Goal: Transaction & Acquisition: Download file/media

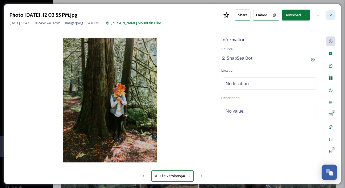
click at [332, 14] on icon at bounding box center [331, 15] width 4 height 4
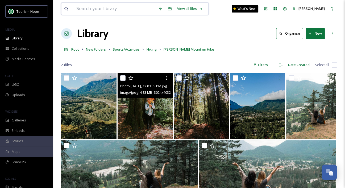
click at [132, 7] on input at bounding box center [115, 9] width 82 height 12
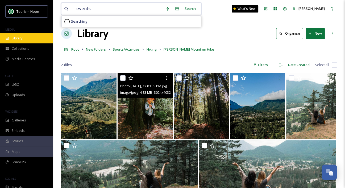
type input "events"
click at [35, 36] on div "Library" at bounding box center [26, 38] width 53 height 10
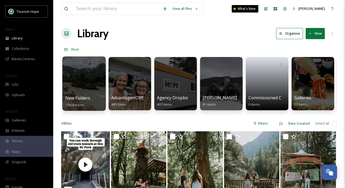
click at [85, 85] on div at bounding box center [83, 83] width 43 height 54
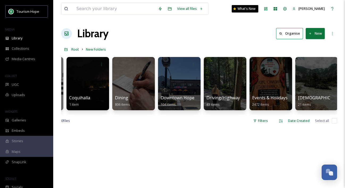
scroll to position [0, 268]
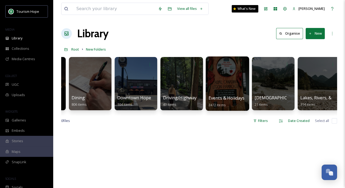
click at [226, 83] on div at bounding box center [227, 83] width 43 height 54
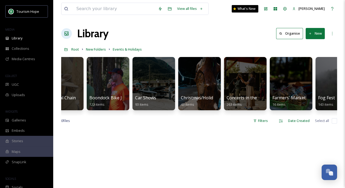
scroll to position [0, 57]
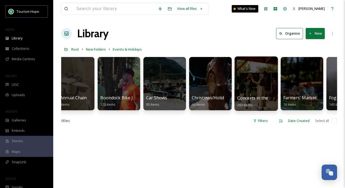
click at [261, 90] on div at bounding box center [255, 83] width 43 height 54
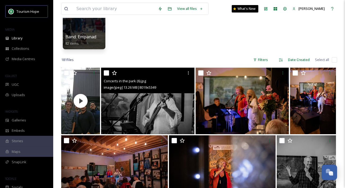
scroll to position [62, 0]
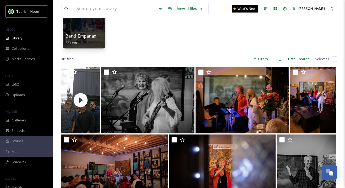
drag, startPoint x: 93, startPoint y: 99, endPoint x: 109, endPoint y: 49, distance: 52.5
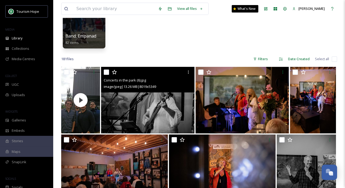
click at [129, 59] on div "181 file s Filters Date Created Select all" at bounding box center [199, 59] width 276 height 10
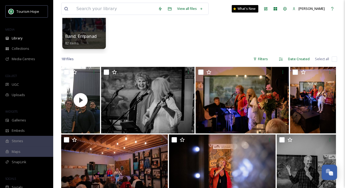
drag, startPoint x: 85, startPoint y: 121, endPoint x: 87, endPoint y: 28, distance: 92.1
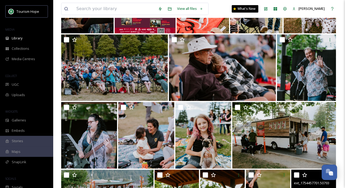
scroll to position [289, 0]
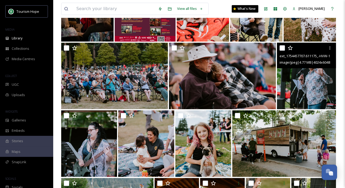
click at [323, 76] on img at bounding box center [306, 76] width 59 height 67
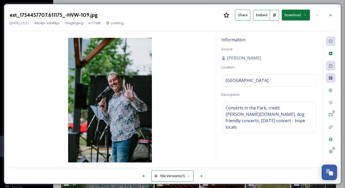
click at [308, 15] on button "Download" at bounding box center [296, 15] width 28 height 11
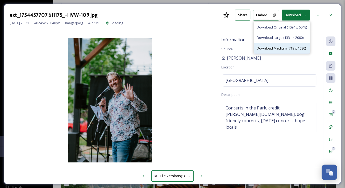
click at [291, 49] on span "Download Medium (719 x 1080)" at bounding box center [281, 48] width 49 height 5
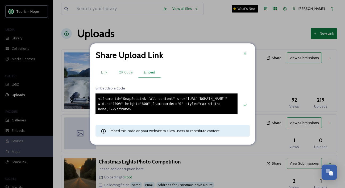
scroll to position [193, 0]
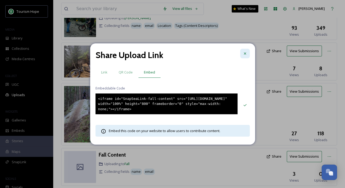
click at [246, 51] on icon at bounding box center [245, 53] width 4 height 4
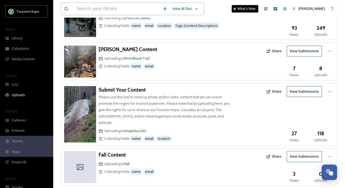
click at [87, 10] on input at bounding box center [117, 9] width 86 height 12
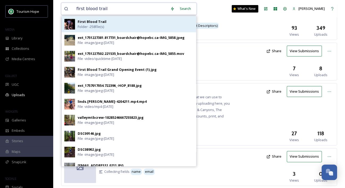
type input "first blood trail"
click at [98, 23] on strong "First Blood Trail" at bounding box center [92, 21] width 29 height 5
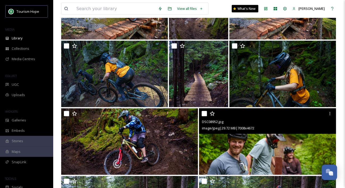
scroll to position [900, 0]
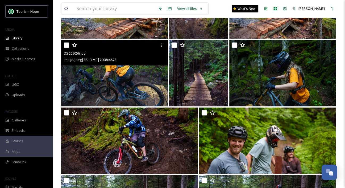
click at [147, 77] on img at bounding box center [114, 73] width 107 height 67
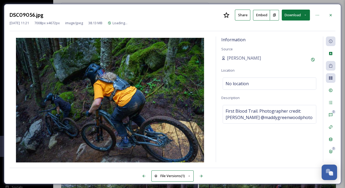
click at [301, 15] on button "Download" at bounding box center [296, 15] width 28 height 11
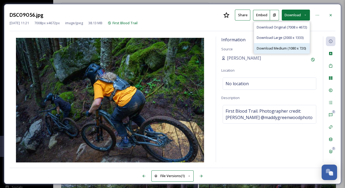
click at [292, 46] on span "Download Medium (1080 x 720)" at bounding box center [281, 48] width 49 height 5
